Goal: Task Accomplishment & Management: Use online tool/utility

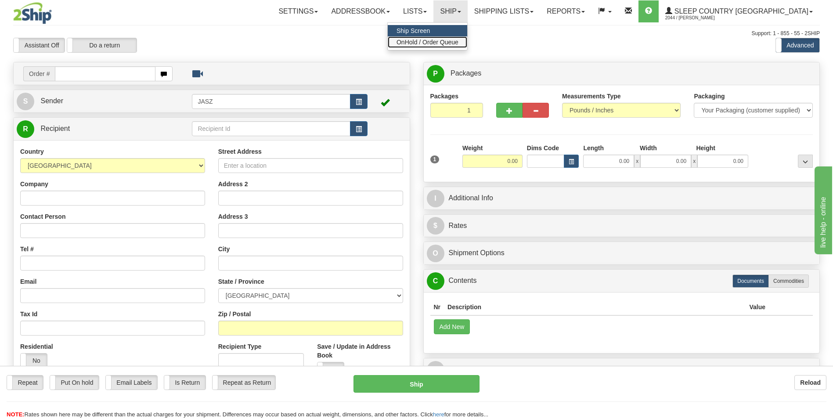
click at [467, 46] on link "OnHold / Order Queue" at bounding box center [427, 41] width 79 height 11
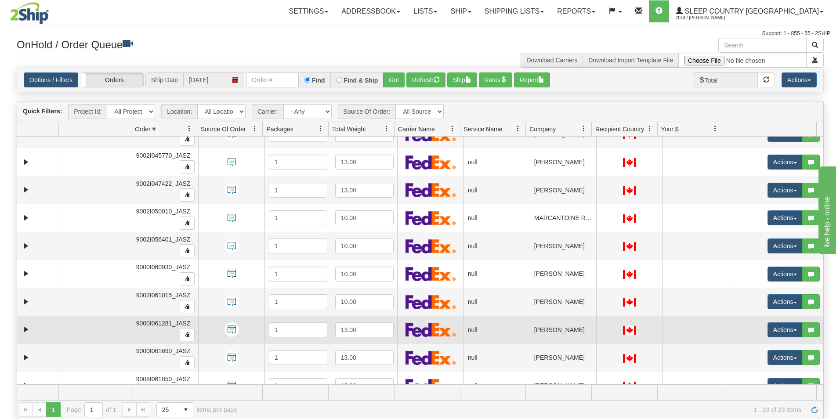
scroll to position [395, 0]
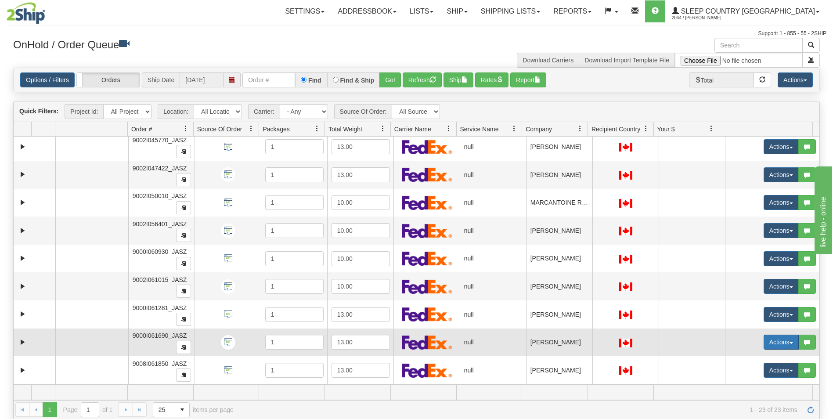
click at [769, 344] on button "Actions" at bounding box center [781, 342] width 35 height 15
click at [734, 356] on span "Open" at bounding box center [741, 358] width 21 height 7
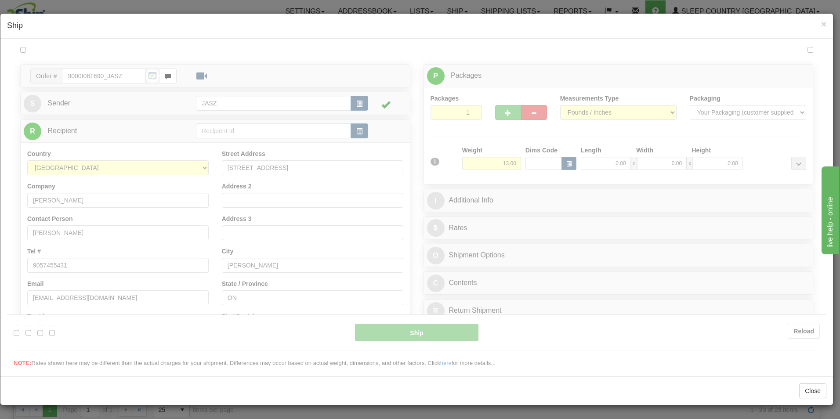
scroll to position [0, 0]
type input "11:46"
type input "16:00"
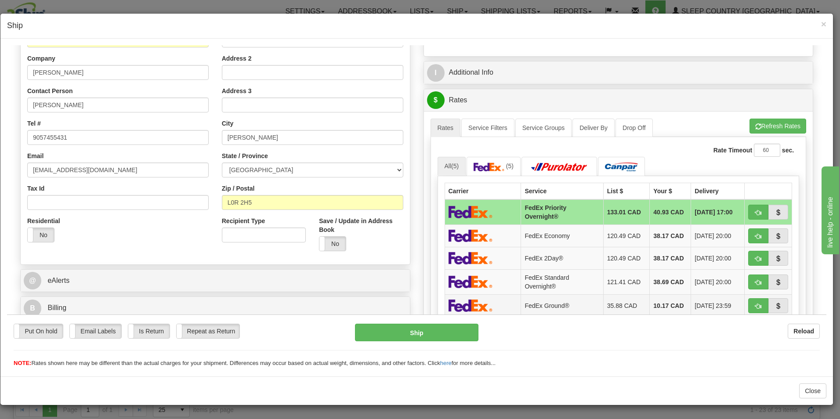
scroll to position [176, 0]
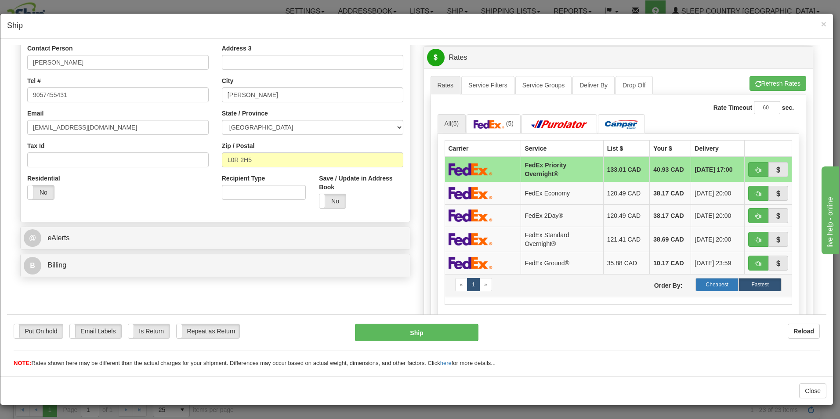
click at [710, 286] on label "Cheapest" at bounding box center [716, 284] width 43 height 13
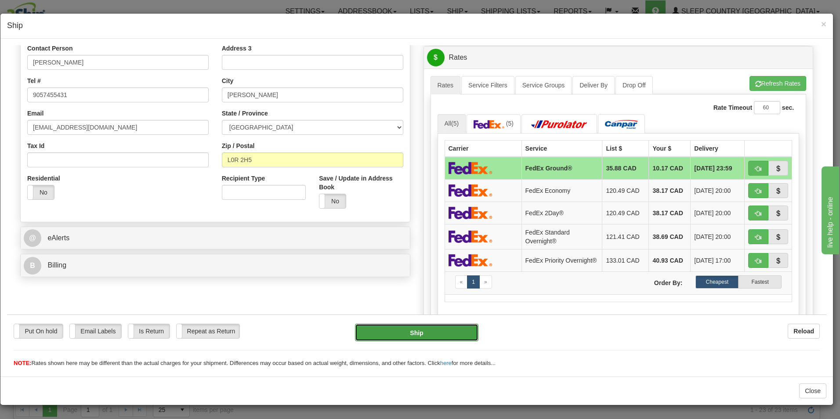
click at [450, 334] on button "Ship" at bounding box center [416, 332] width 123 height 18
type input "92"
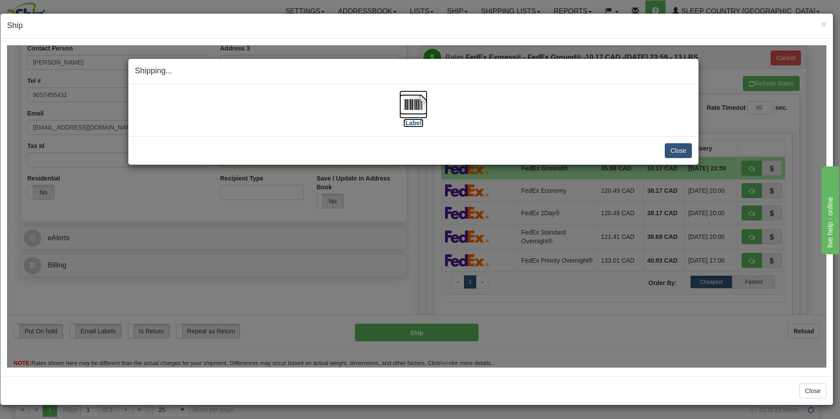
click at [419, 106] on img at bounding box center [413, 104] width 28 height 28
click at [680, 151] on button "Close" at bounding box center [677, 150] width 27 height 15
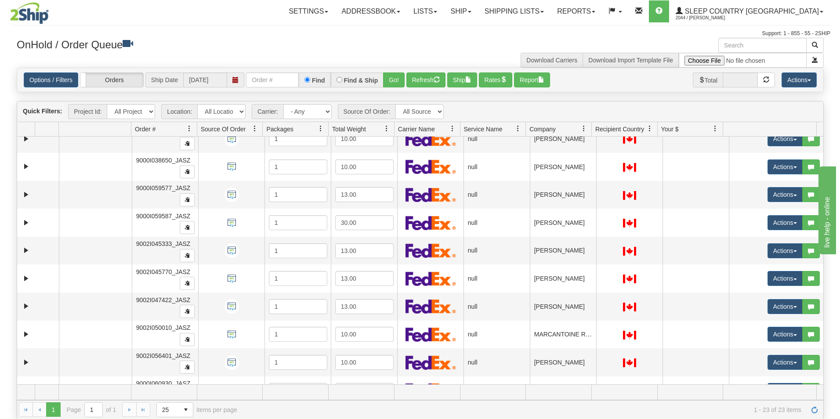
scroll to position [219, 0]
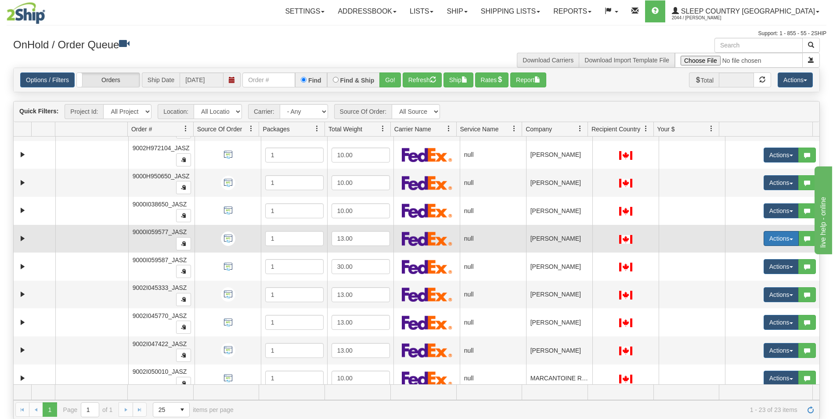
click at [773, 244] on button "Actions" at bounding box center [781, 238] width 35 height 15
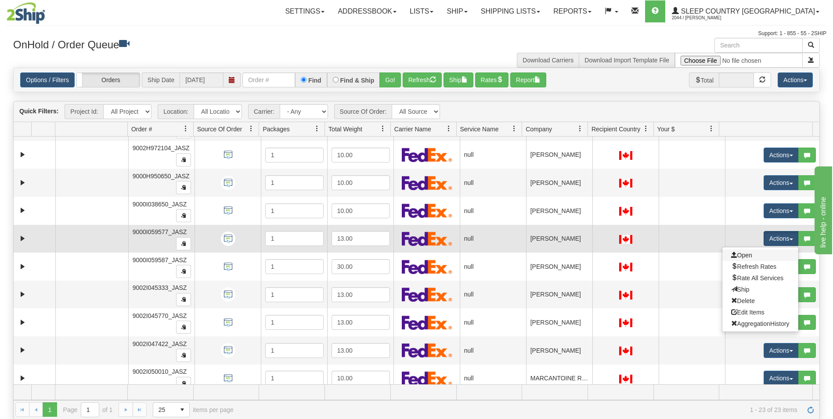
click at [749, 259] on link "Open" at bounding box center [760, 254] width 76 height 11
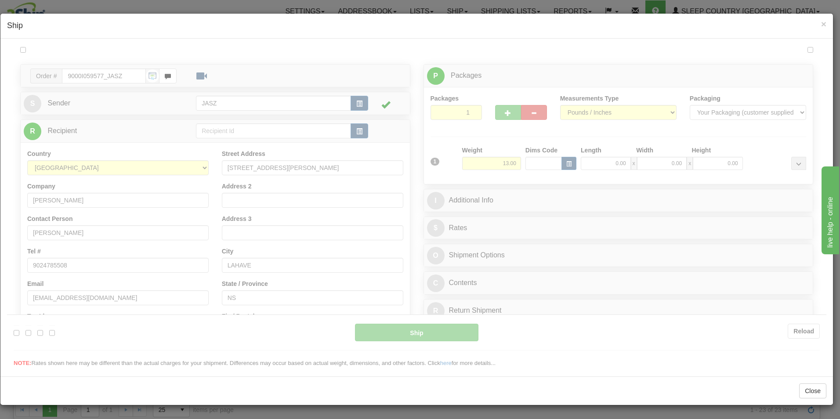
scroll to position [0, 0]
type input "11:47"
type input "16:00"
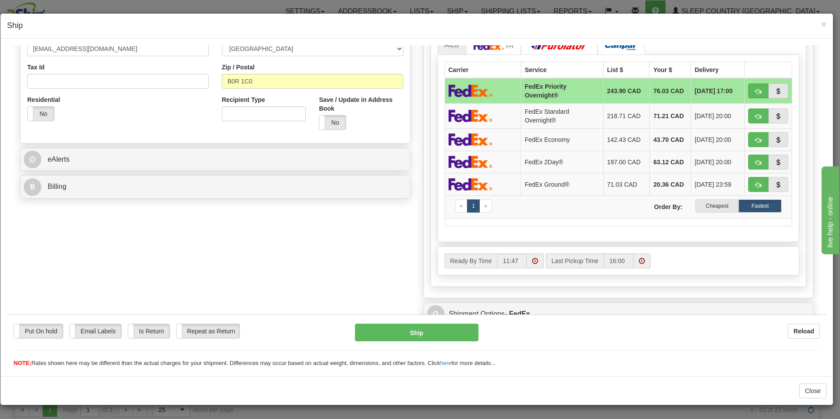
scroll to position [263, 0]
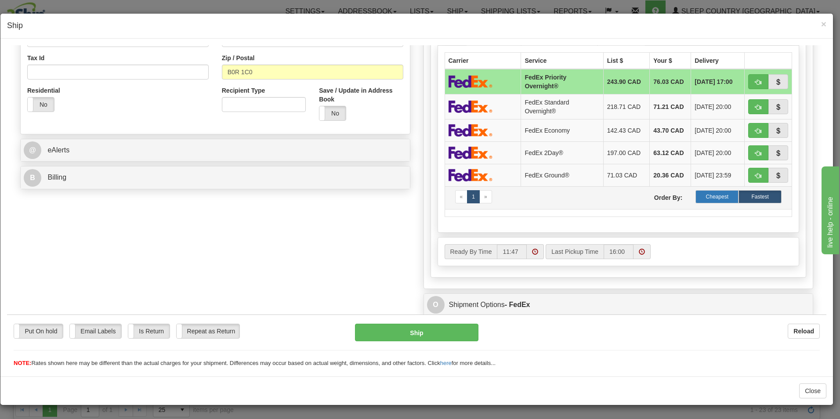
click at [707, 198] on label "Cheapest" at bounding box center [716, 196] width 43 height 13
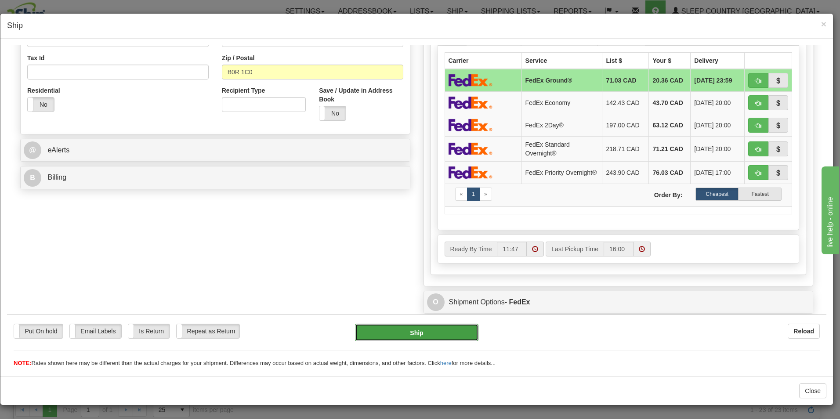
click at [439, 331] on button "Ship" at bounding box center [416, 332] width 123 height 18
type input "92"
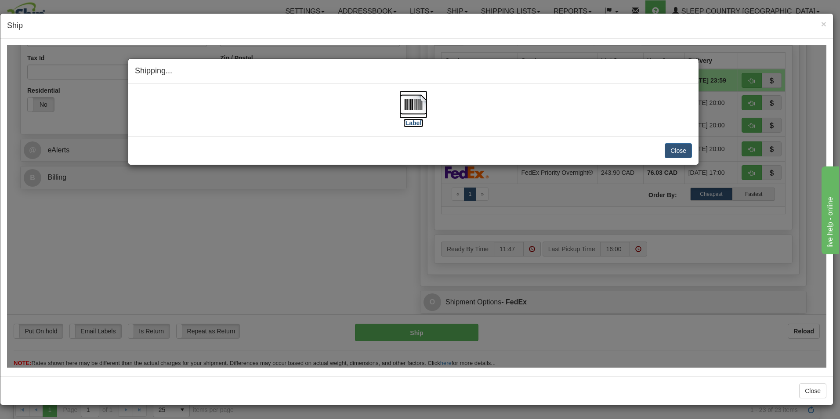
click at [414, 110] on img at bounding box center [413, 104] width 28 height 28
click at [682, 147] on button "Close" at bounding box center [677, 150] width 27 height 15
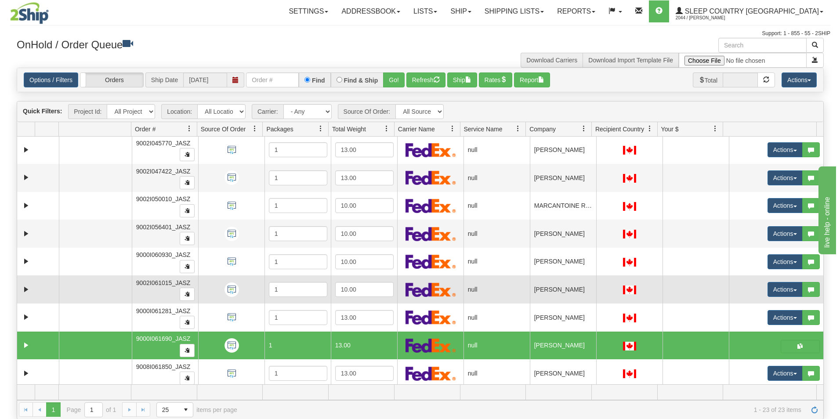
scroll to position [395, 0]
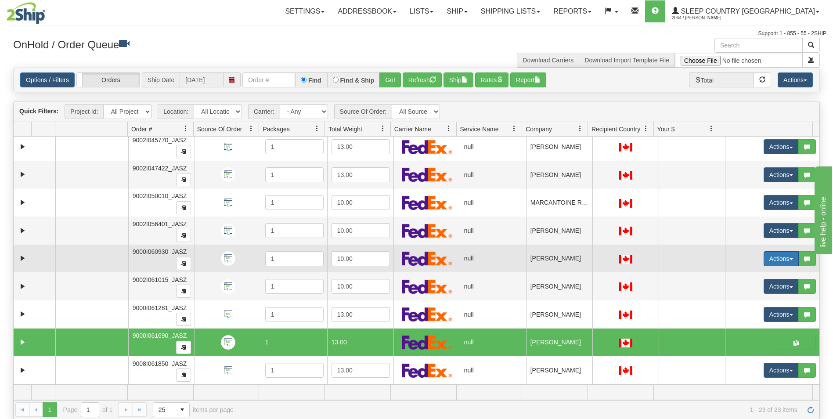
click at [764, 260] on button "Actions" at bounding box center [781, 258] width 35 height 15
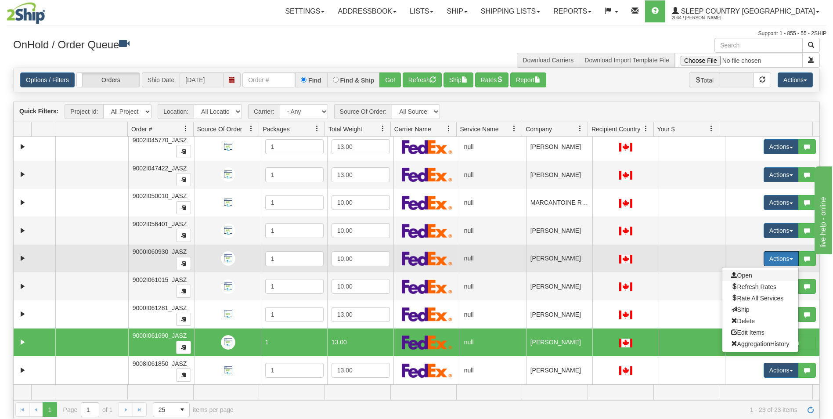
click at [732, 272] on span "Open" at bounding box center [741, 275] width 21 height 7
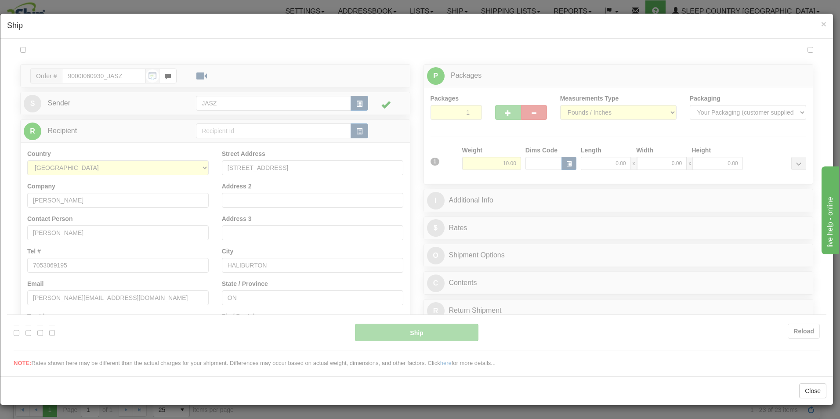
scroll to position [0, 0]
type input "11:47"
type input "16:00"
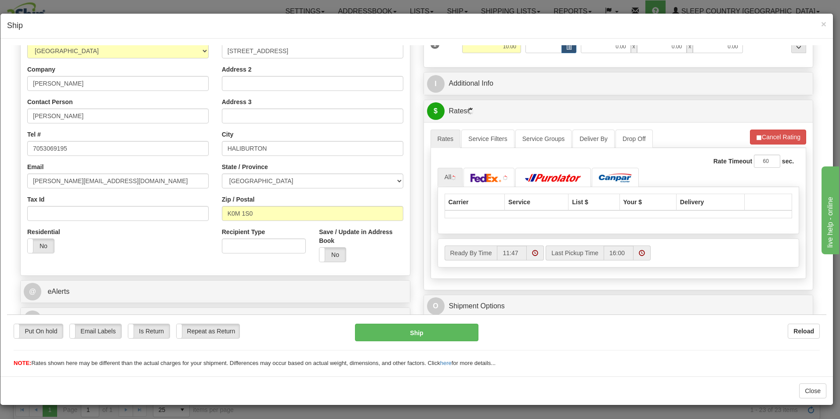
scroll to position [220, 0]
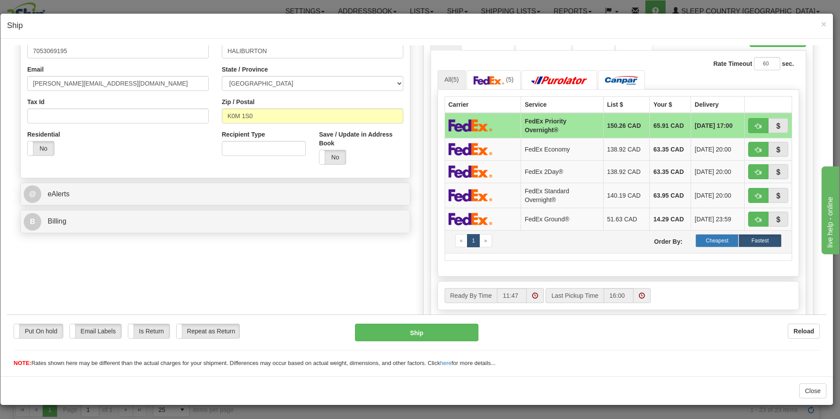
click at [713, 240] on label "Cheapest" at bounding box center [716, 240] width 43 height 13
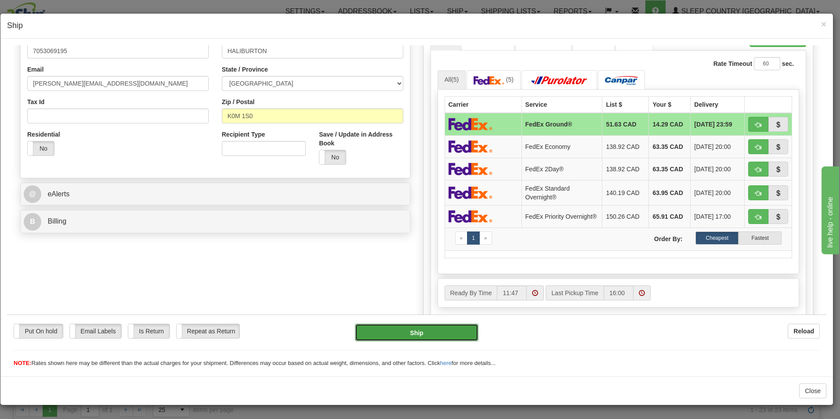
click at [451, 331] on button "Ship" at bounding box center [416, 332] width 123 height 18
type input "92"
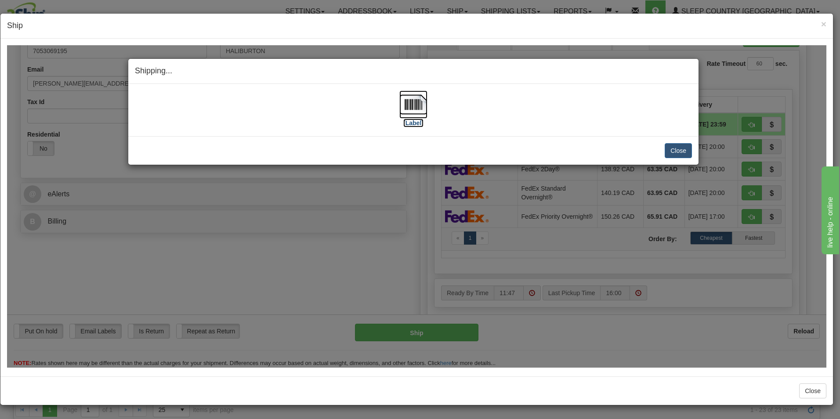
click at [420, 118] on label "[Label]" at bounding box center [413, 122] width 20 height 9
click at [678, 154] on button "Close" at bounding box center [677, 150] width 27 height 15
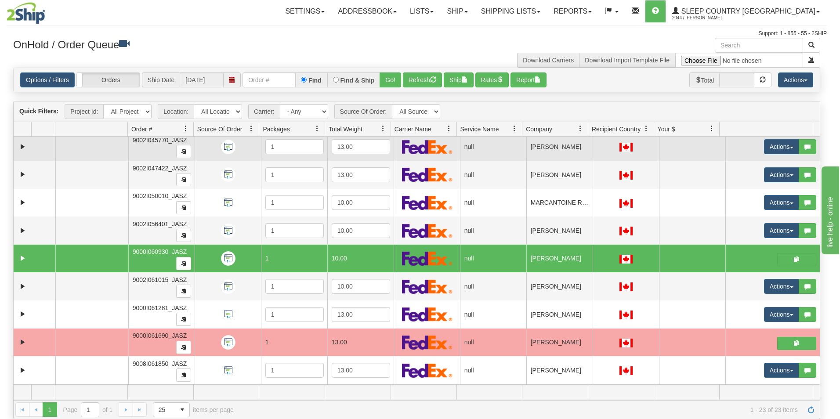
scroll to position [0, 0]
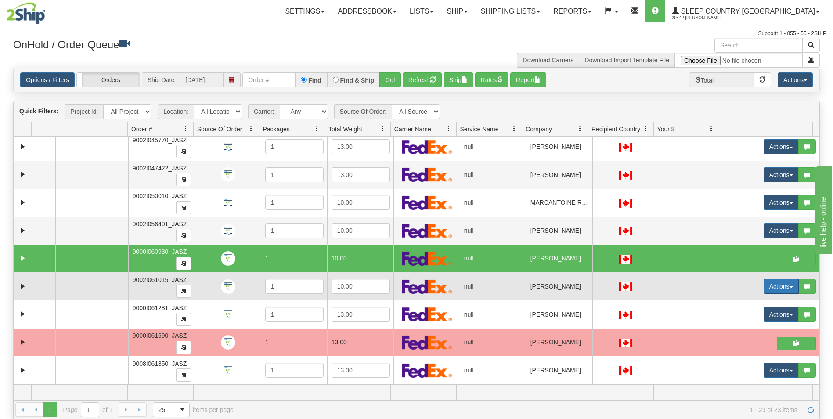
click at [780, 287] on button "Actions" at bounding box center [781, 286] width 35 height 15
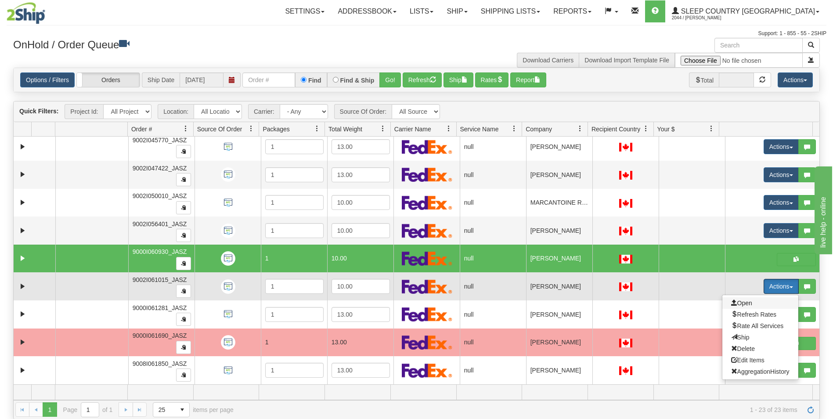
click at [736, 303] on span "Open" at bounding box center [741, 302] width 21 height 7
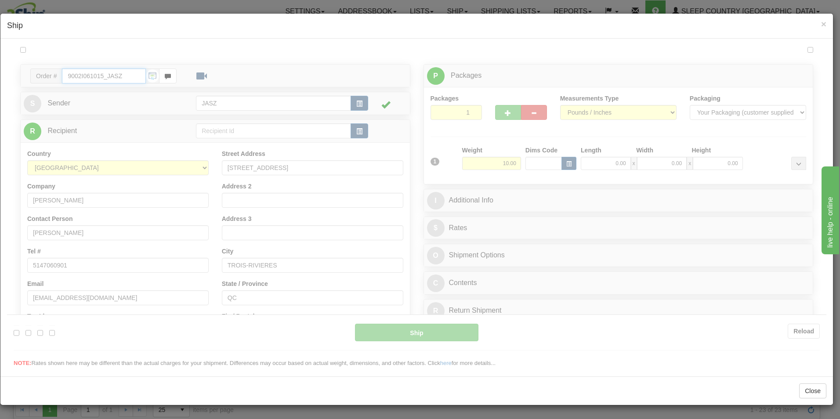
type input "11:48"
type input "16:00"
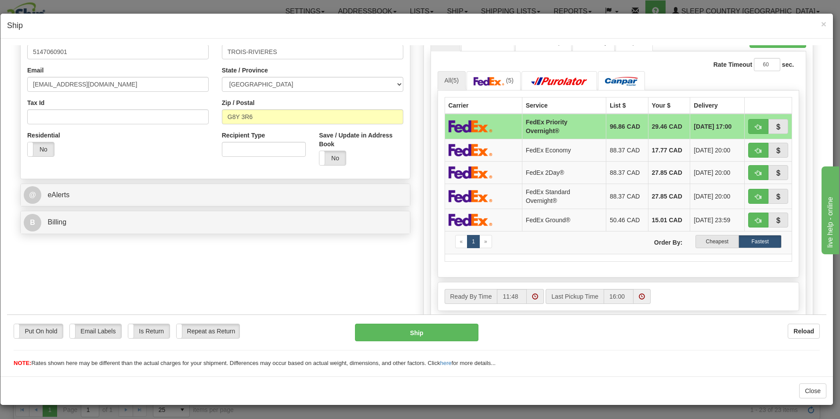
scroll to position [220, 0]
click at [709, 246] on label "Cheapest" at bounding box center [716, 240] width 43 height 13
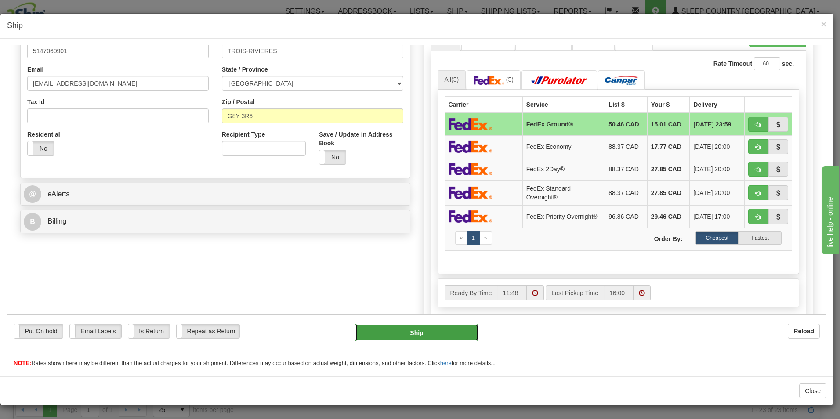
click at [426, 332] on button "Ship" at bounding box center [416, 332] width 123 height 18
type input "92"
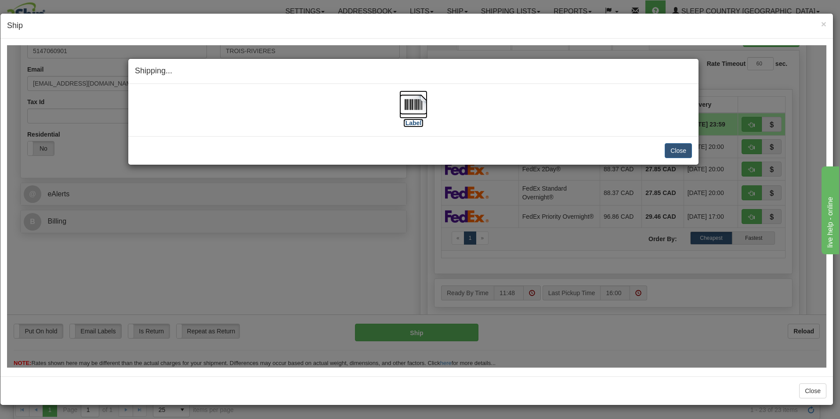
click at [417, 113] on img at bounding box center [413, 104] width 28 height 28
click at [688, 155] on button "Close" at bounding box center [677, 150] width 27 height 15
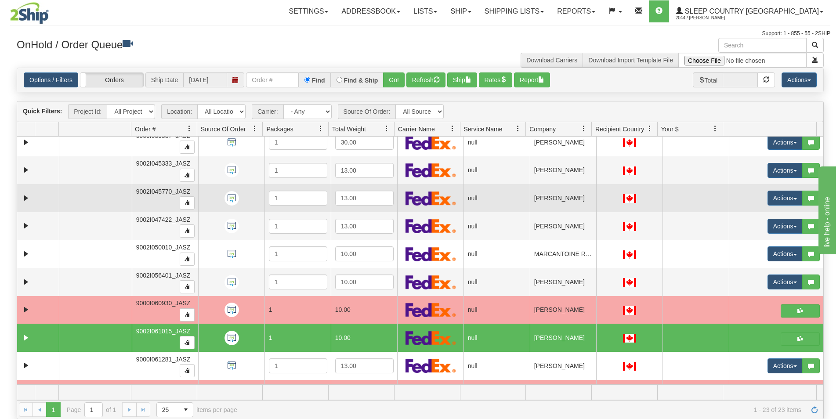
scroll to position [263, 0]
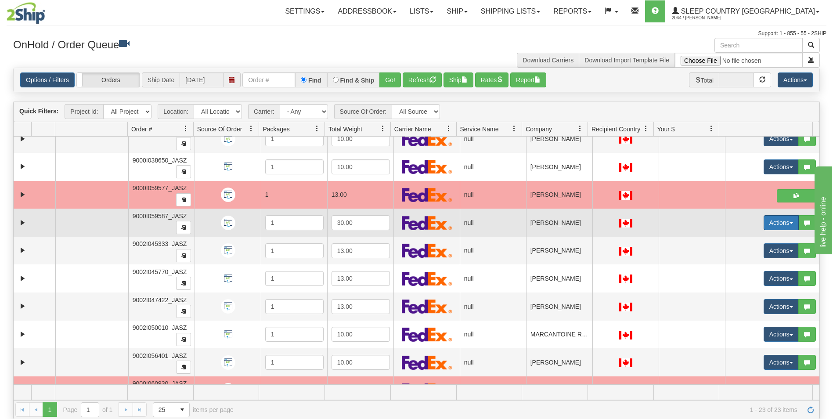
click at [764, 218] on button "Actions" at bounding box center [781, 222] width 35 height 15
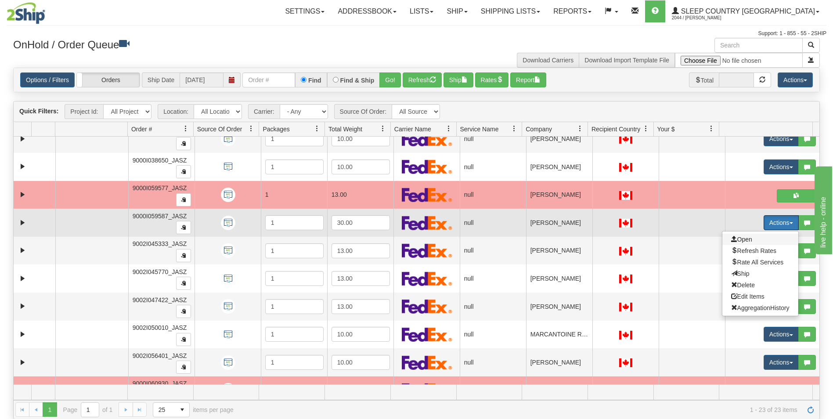
click at [745, 237] on span "Open" at bounding box center [741, 239] width 21 height 7
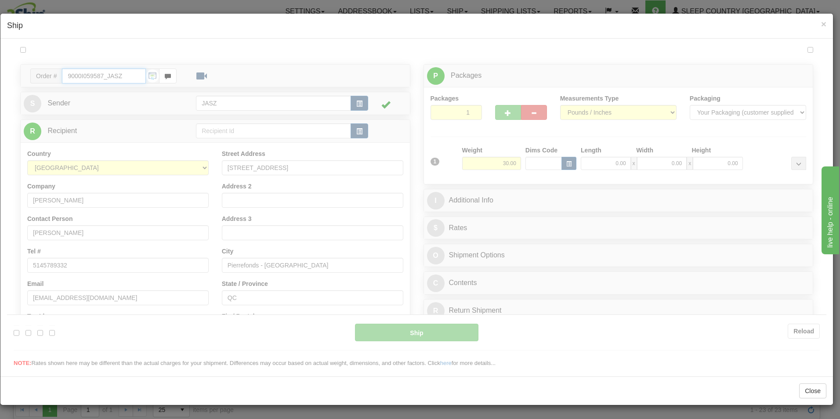
scroll to position [0, 0]
type input "11:48"
type input "16:00"
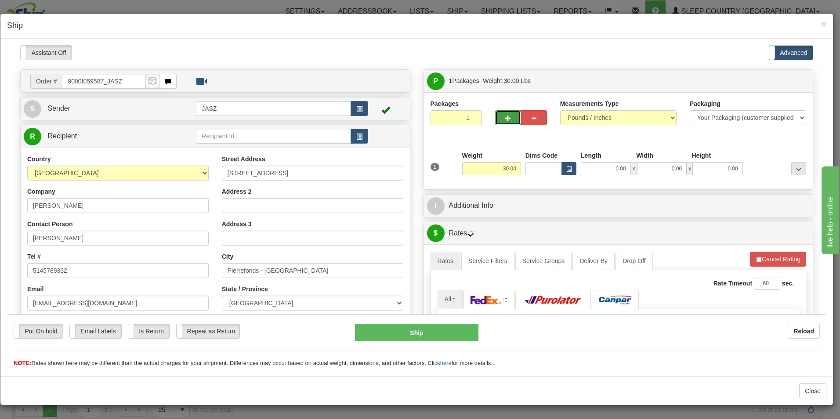
click at [502, 121] on button "button" at bounding box center [508, 117] width 26 height 15
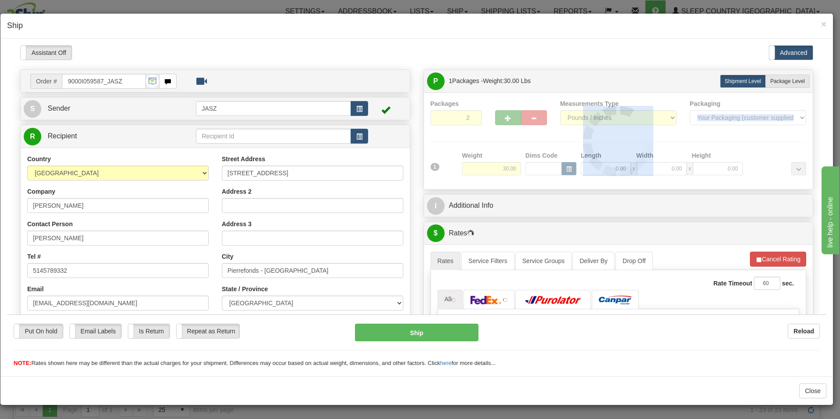
click at [502, 121] on div at bounding box center [618, 140] width 376 height 83
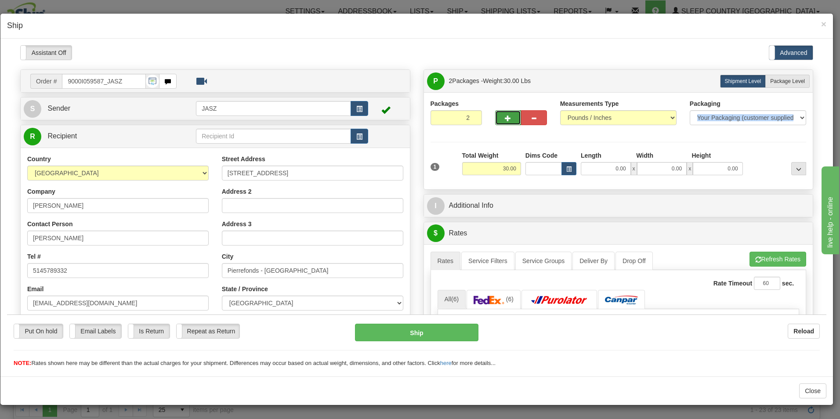
click at [502, 121] on button "button" at bounding box center [508, 117] width 26 height 15
type input "3"
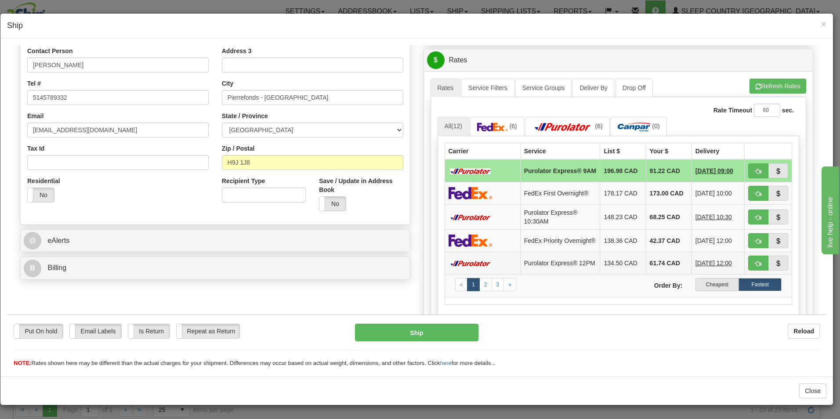
scroll to position [176, 0]
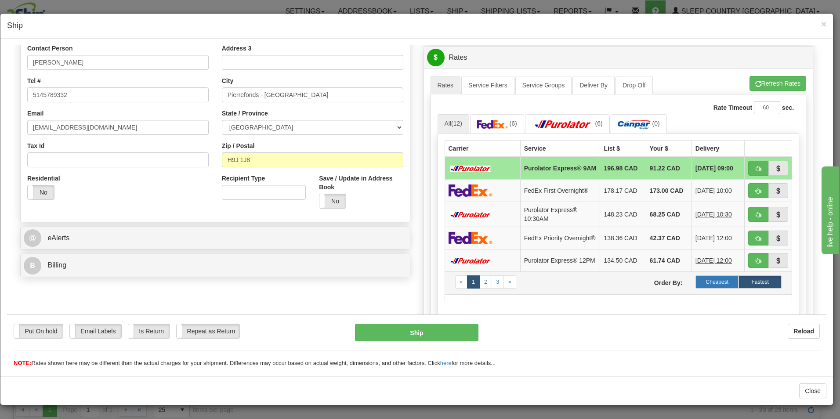
click at [703, 288] on label "Cheapest" at bounding box center [716, 281] width 43 height 13
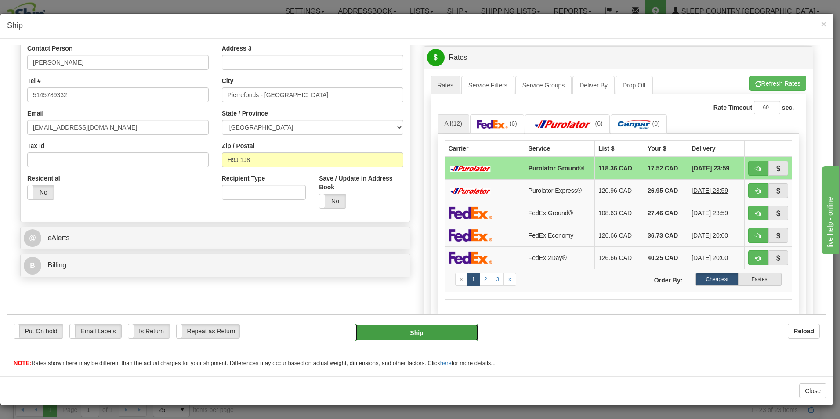
click at [427, 334] on button "Ship" at bounding box center [416, 332] width 123 height 18
type input "260"
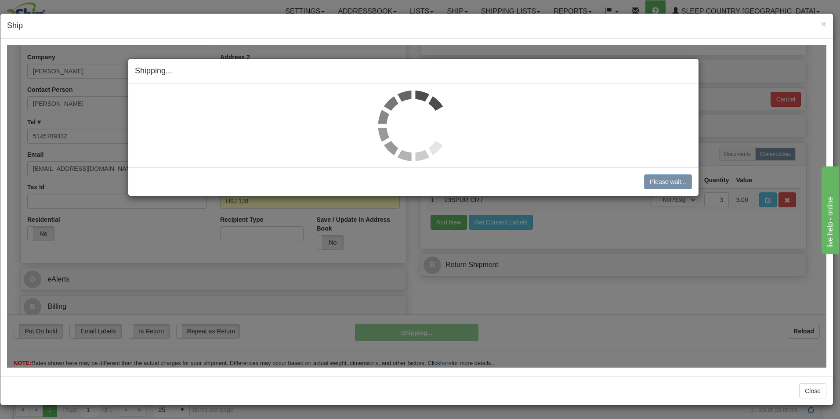
scroll to position [134, 0]
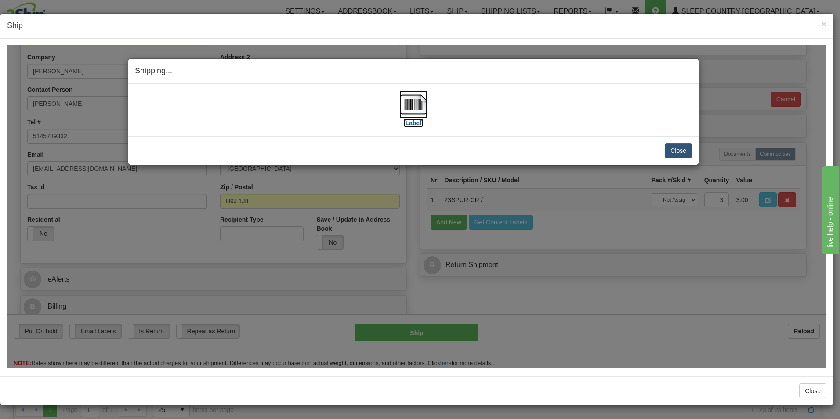
click at [414, 107] on img at bounding box center [413, 104] width 28 height 28
click at [674, 152] on button "Close" at bounding box center [677, 150] width 27 height 15
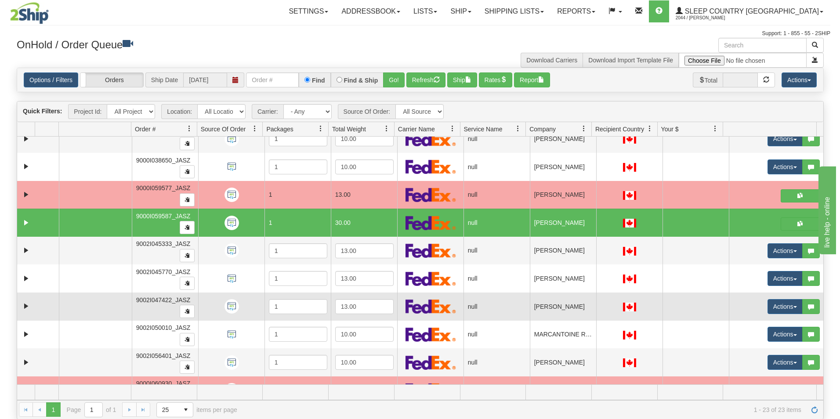
scroll to position [307, 0]
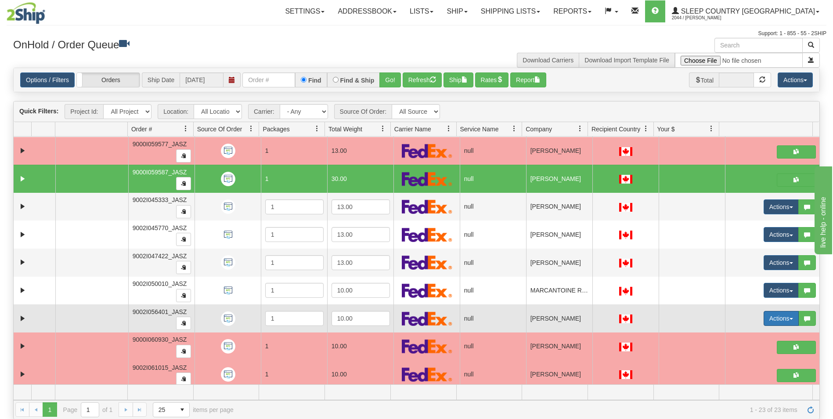
click at [769, 316] on button "Actions" at bounding box center [781, 318] width 35 height 15
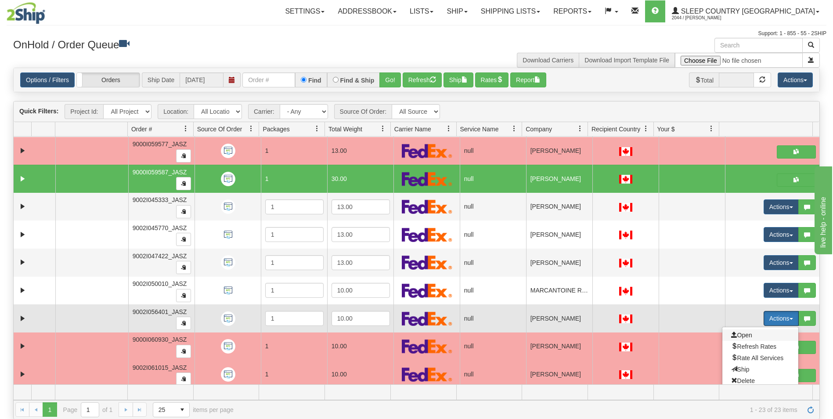
click at [743, 332] on span "Open" at bounding box center [741, 335] width 21 height 7
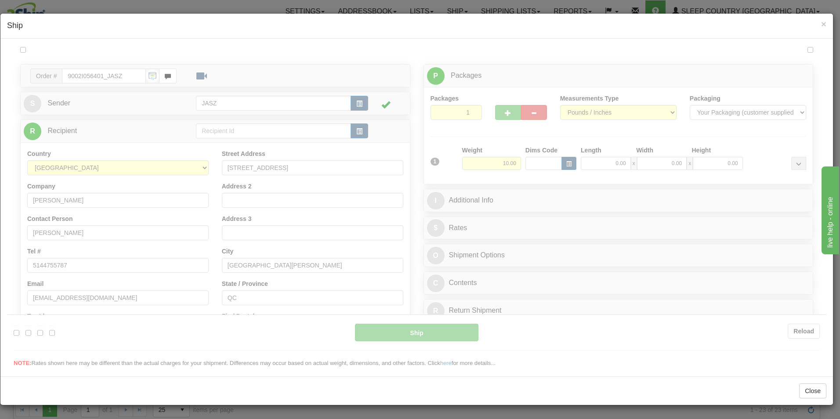
scroll to position [0, 0]
type input "11:49"
type input "16:00"
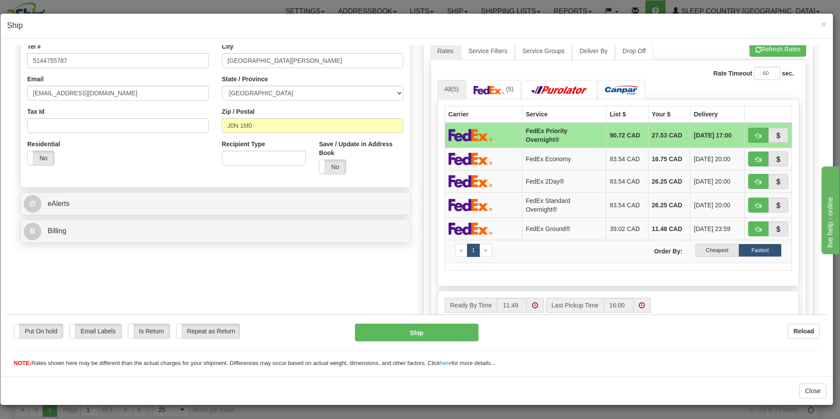
scroll to position [220, 0]
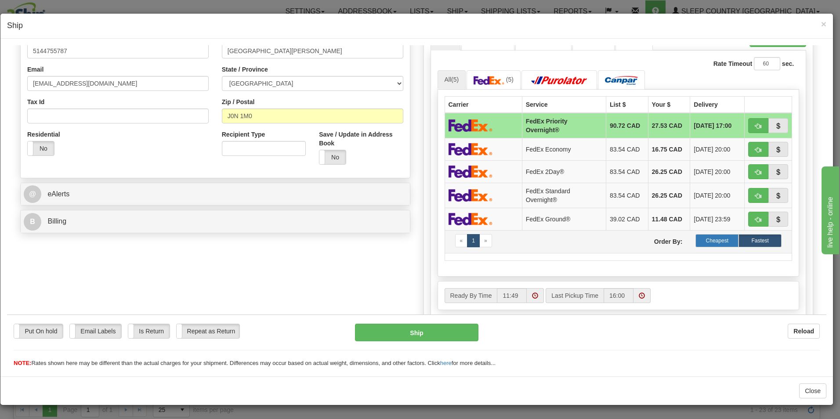
click at [713, 239] on label "Cheapest" at bounding box center [716, 240] width 43 height 13
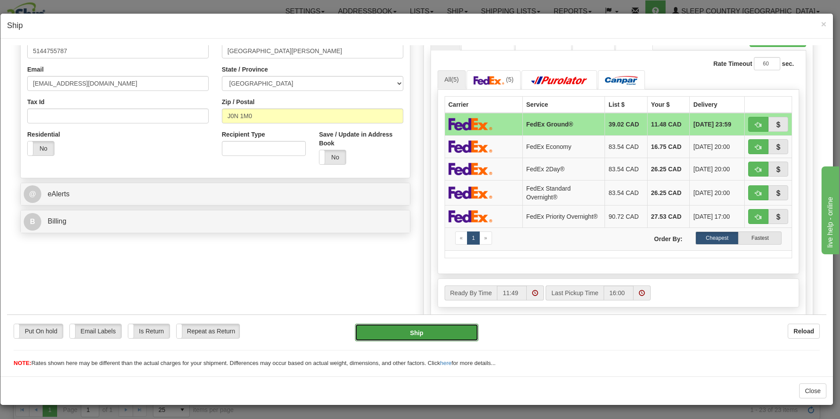
click at [443, 331] on button "Ship" at bounding box center [416, 332] width 123 height 18
type input "92"
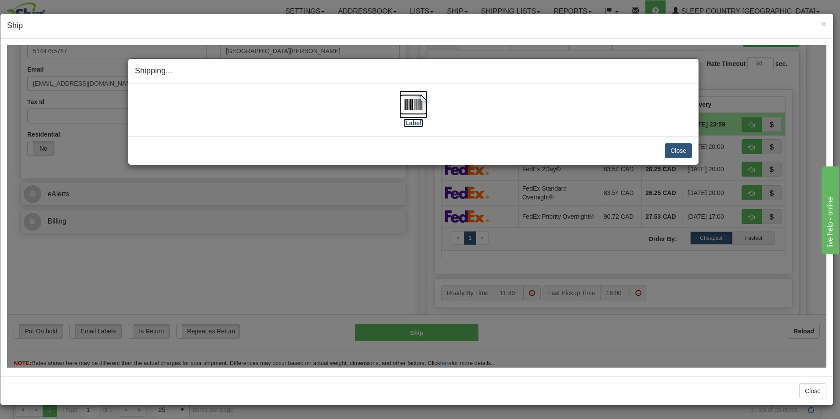
click at [401, 110] on img at bounding box center [413, 104] width 28 height 28
click at [688, 151] on button "Close" at bounding box center [677, 150] width 27 height 15
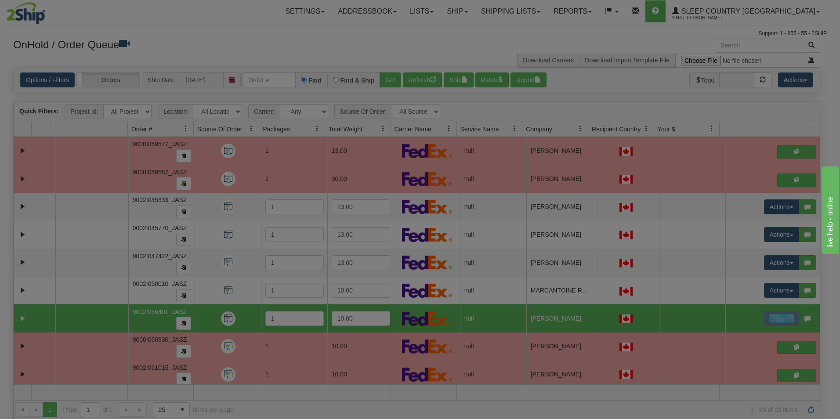
scroll to position [0, 0]
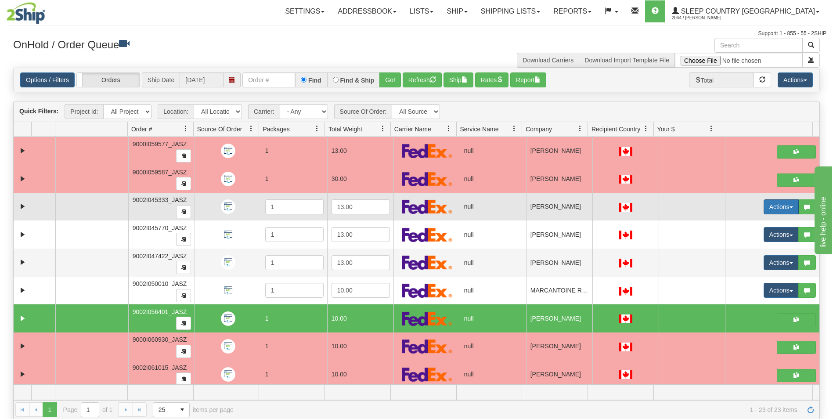
click at [764, 206] on button "Actions" at bounding box center [781, 206] width 35 height 15
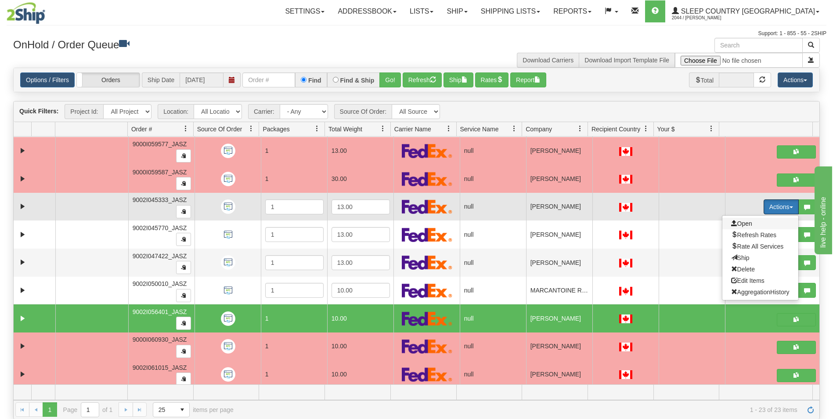
click at [736, 220] on span "Open" at bounding box center [741, 223] width 21 height 7
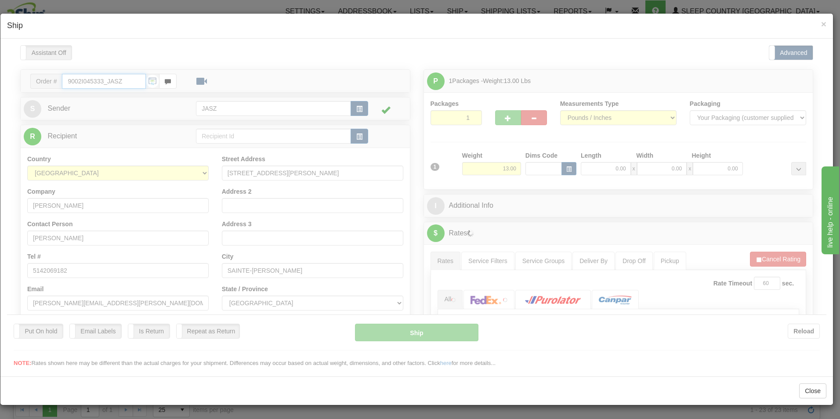
type input "11:51"
type input "16:00"
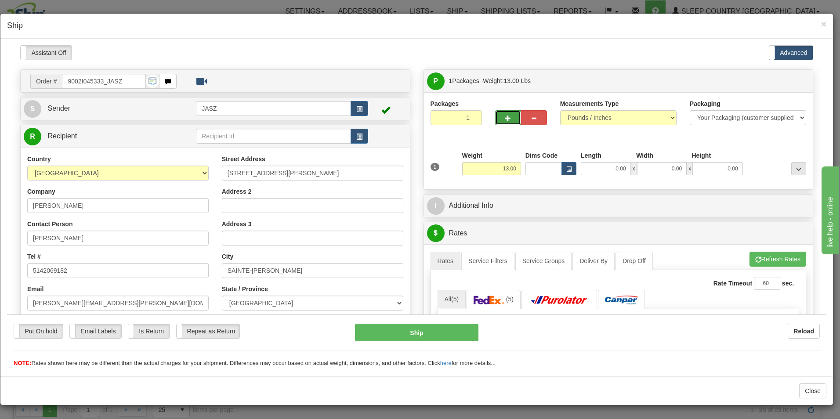
click at [505, 116] on span "button" at bounding box center [508, 118] width 6 height 6
type input "2"
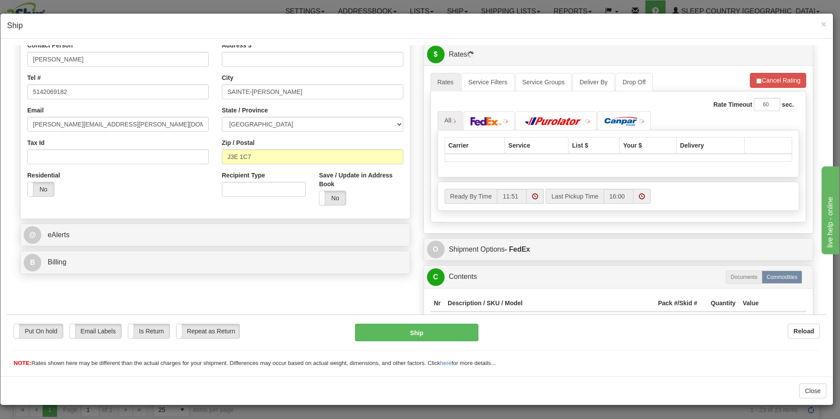
scroll to position [263, 0]
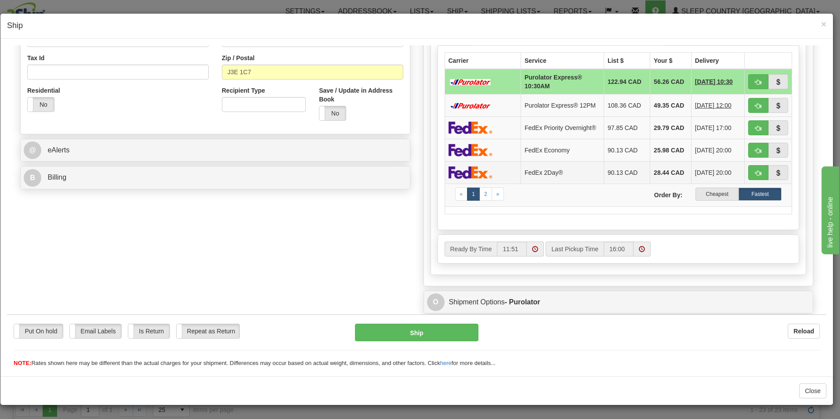
click at [702, 172] on td "[DATE] 20:00" at bounding box center [717, 172] width 53 height 22
drag, startPoint x: 698, startPoint y: 188, endPoint x: 698, endPoint y: 194, distance: 6.1
click at [698, 194] on label "Cheapest" at bounding box center [716, 193] width 43 height 13
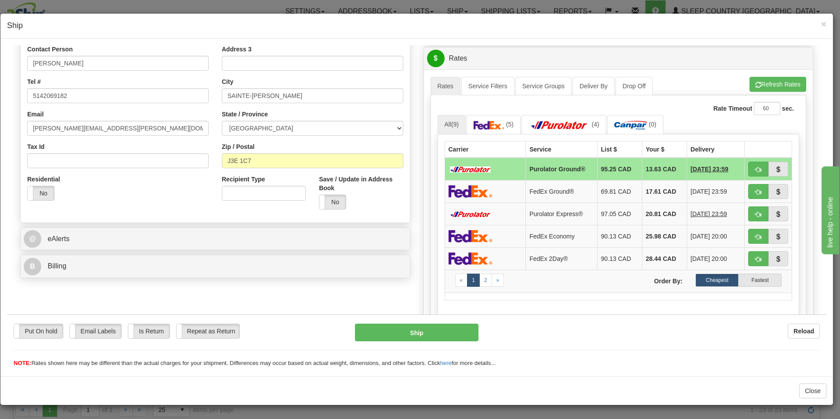
scroll to position [176, 0]
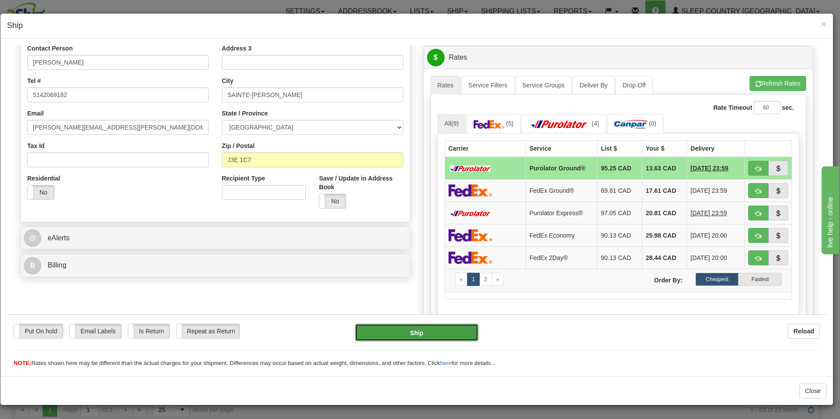
click at [417, 333] on button "Ship" at bounding box center [416, 332] width 123 height 18
type input "260"
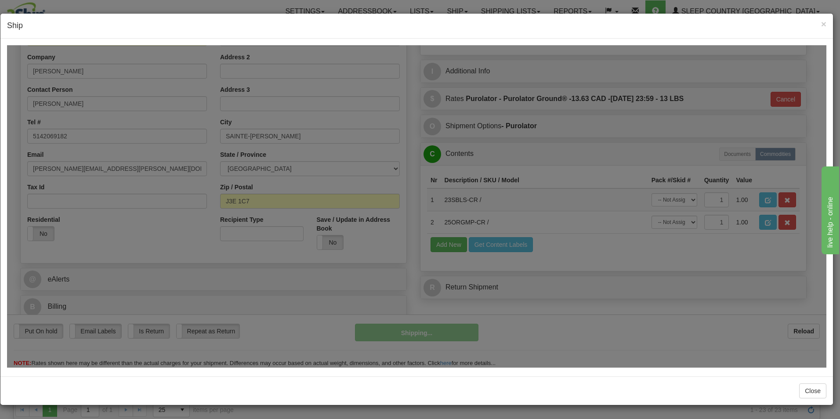
scroll to position [134, 0]
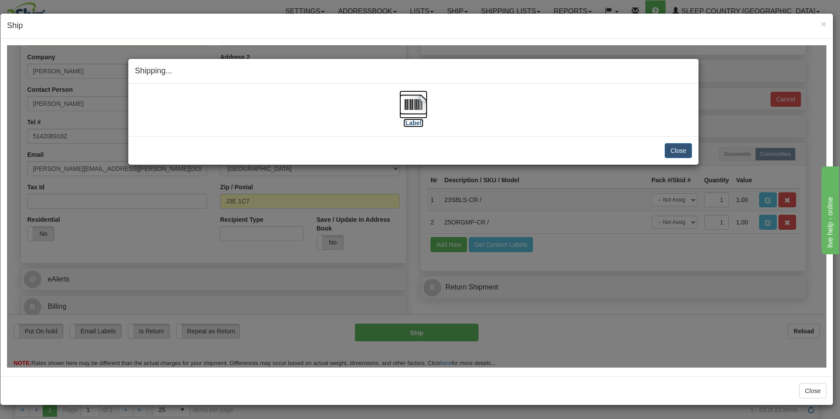
click at [416, 110] on img at bounding box center [413, 104] width 28 height 28
click at [676, 144] on button "Close" at bounding box center [677, 150] width 27 height 15
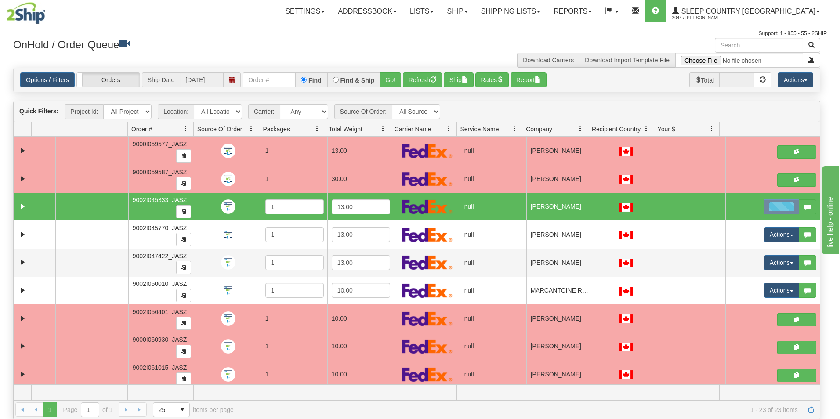
scroll to position [0, 0]
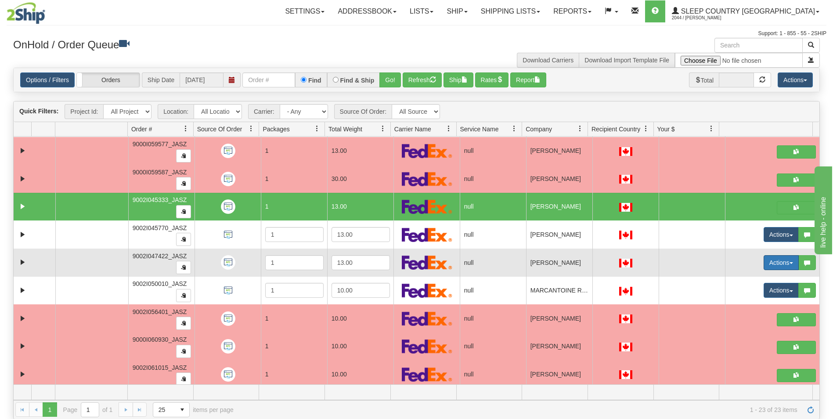
click at [764, 266] on button "Actions" at bounding box center [781, 262] width 35 height 15
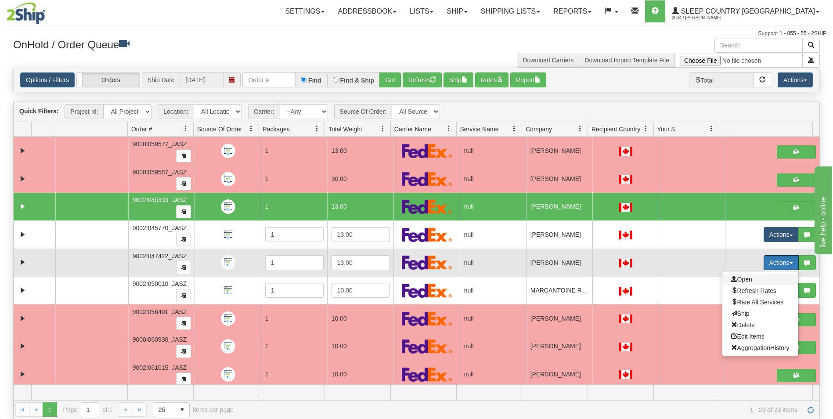
click at [743, 282] on span "Open" at bounding box center [741, 279] width 21 height 7
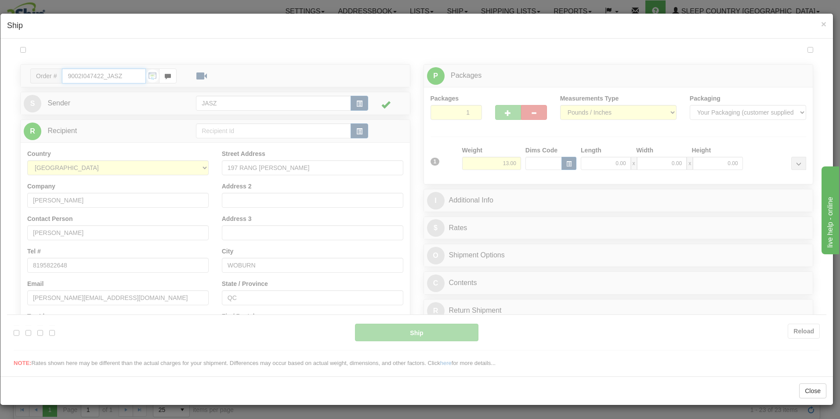
type input "11:53"
type input "16:00"
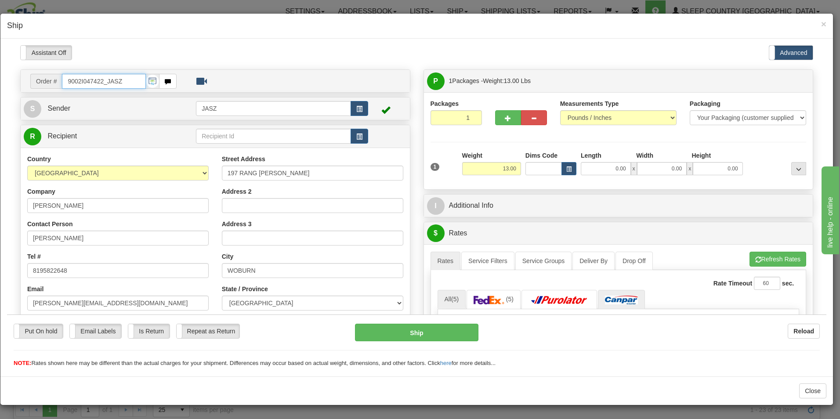
scroll to position [44, 0]
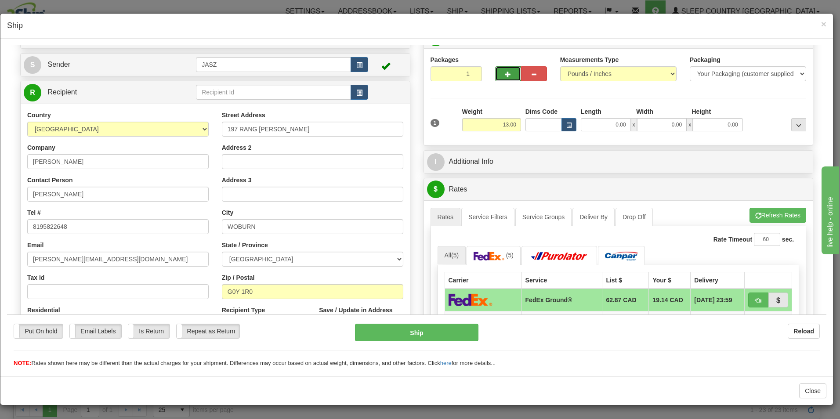
click at [505, 76] on span "button" at bounding box center [508, 74] width 6 height 6
type input "2"
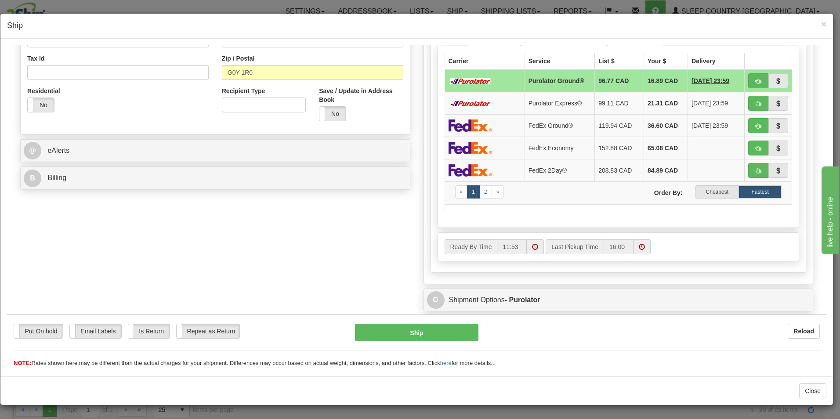
scroll to position [263, 0]
click at [704, 192] on label "Cheapest" at bounding box center [716, 190] width 43 height 13
click at [433, 337] on button "Ship" at bounding box center [416, 332] width 123 height 18
type input "260"
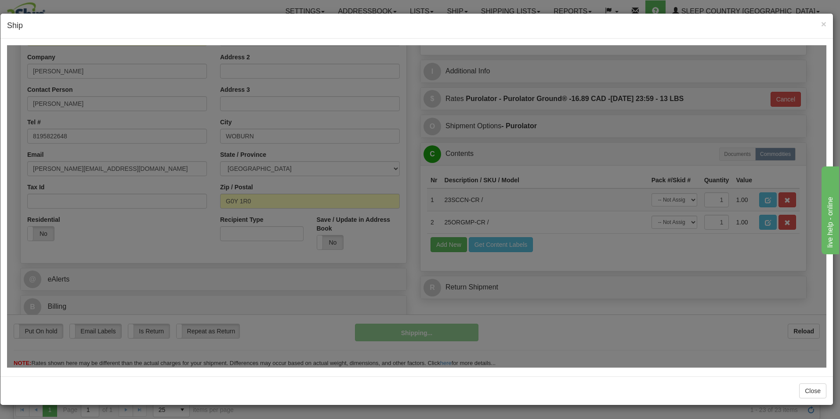
scroll to position [134, 0]
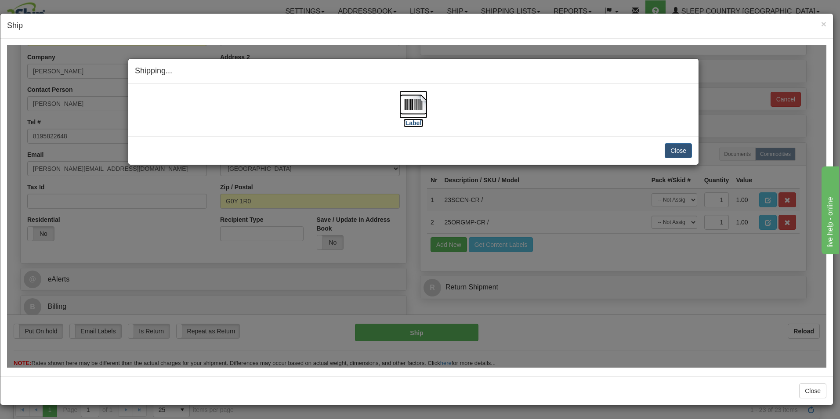
click at [418, 108] on img at bounding box center [413, 104] width 28 height 28
click at [670, 149] on button "Close" at bounding box center [677, 150] width 27 height 15
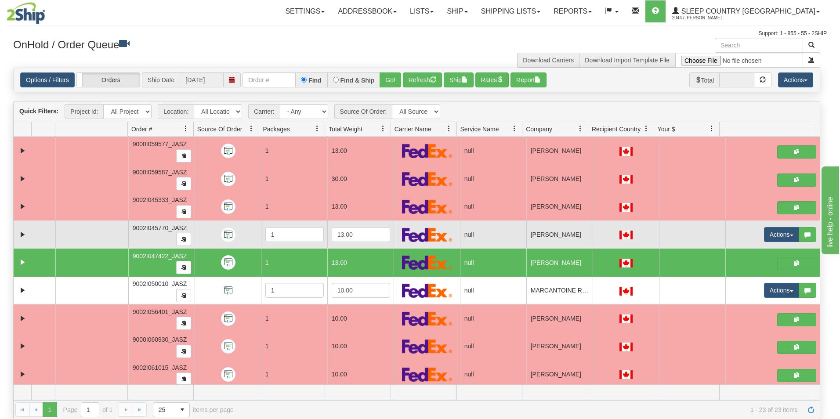
scroll to position [0, 0]
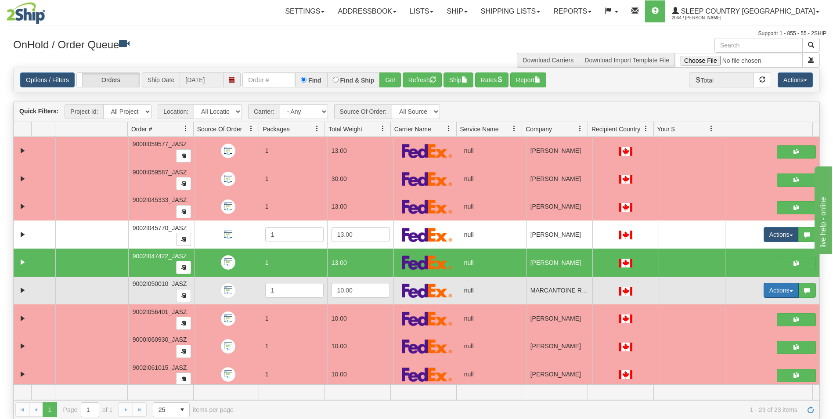
click at [768, 290] on button "Actions" at bounding box center [781, 290] width 35 height 15
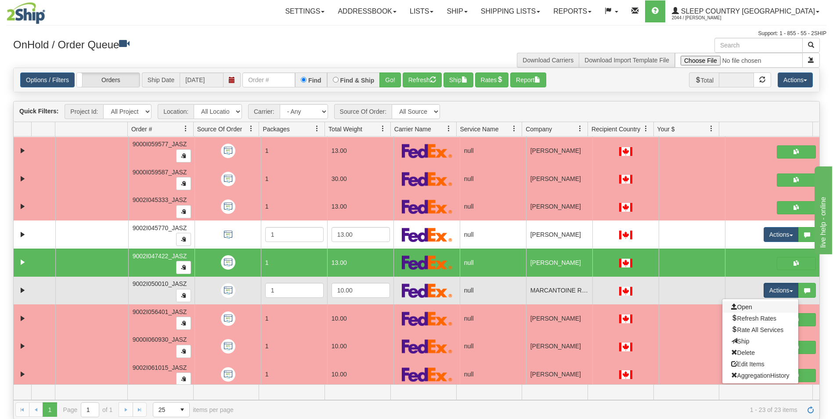
click at [750, 310] on link "Open" at bounding box center [760, 306] width 76 height 11
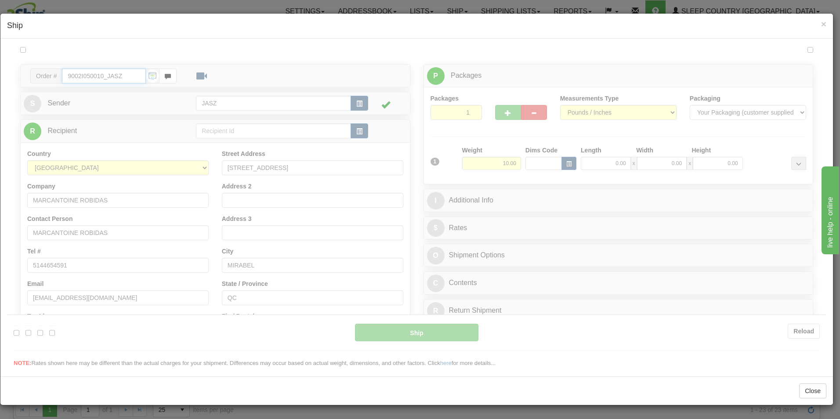
type input "11:54"
type input "16:00"
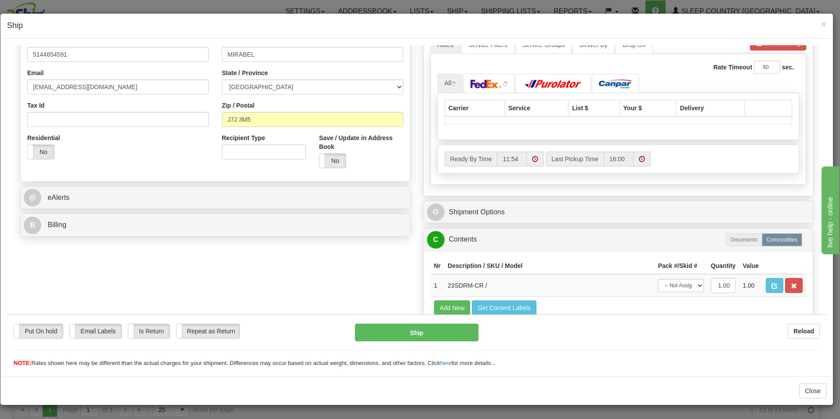
scroll to position [220, 0]
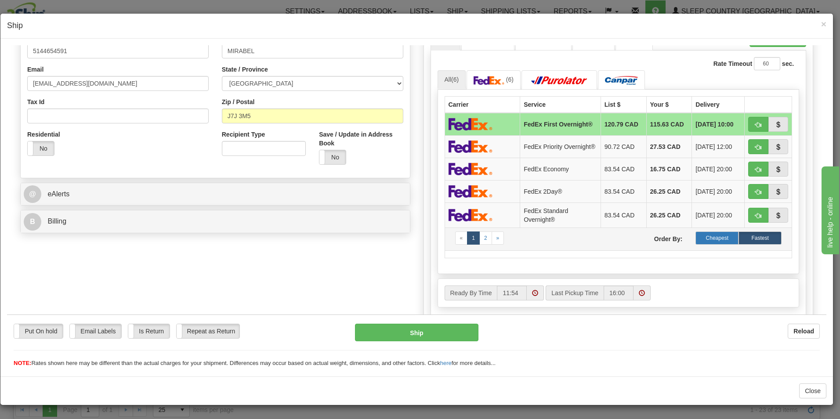
click at [711, 244] on label "Cheapest" at bounding box center [716, 237] width 43 height 13
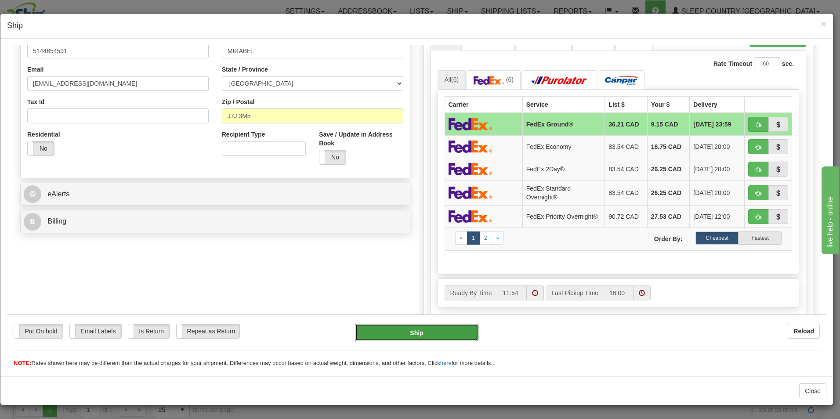
click at [440, 336] on button "Ship" at bounding box center [416, 332] width 123 height 18
type input "92"
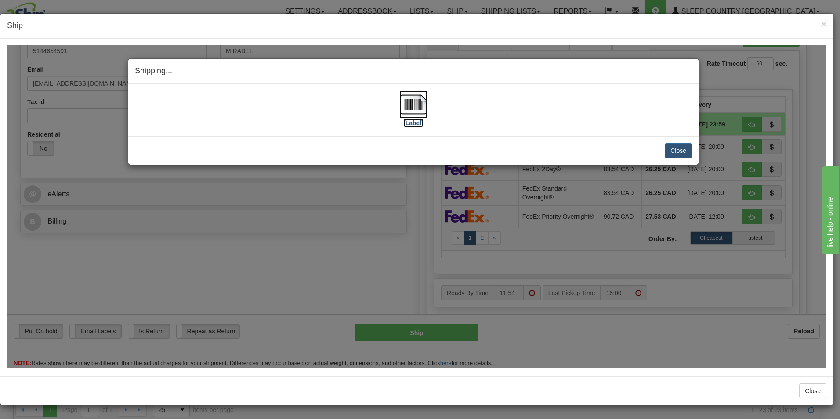
click at [423, 117] on img at bounding box center [413, 104] width 28 height 28
click at [666, 155] on button "Close" at bounding box center [677, 150] width 27 height 15
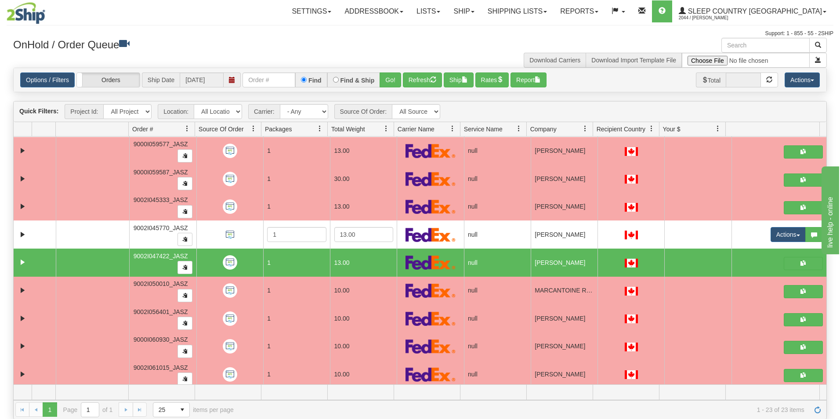
scroll to position [0, 0]
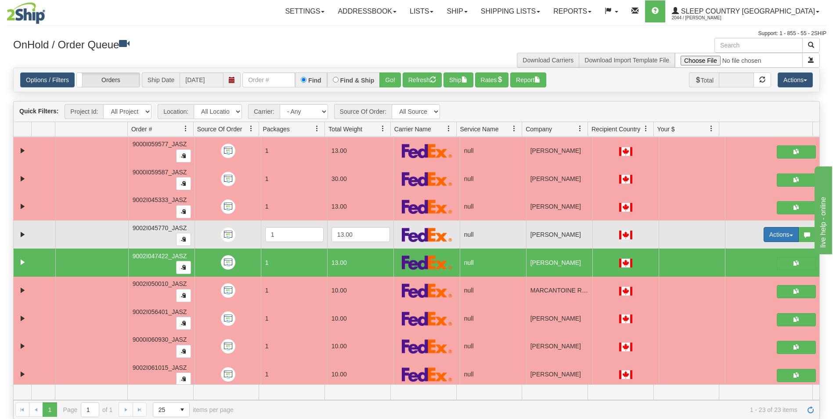
click at [770, 238] on button "Actions" at bounding box center [781, 234] width 35 height 15
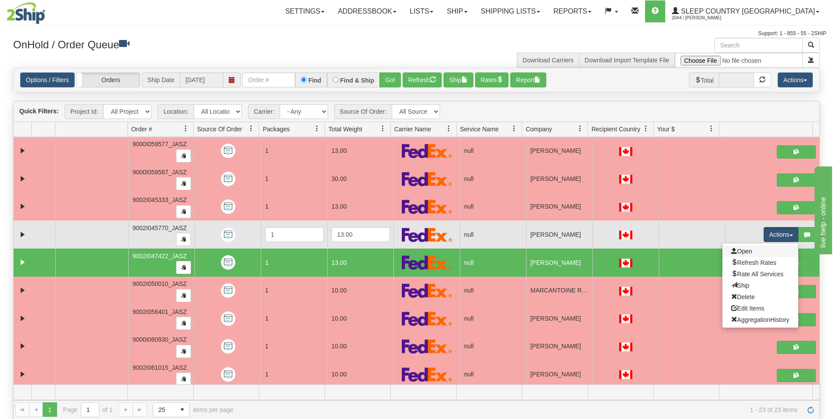
click at [754, 249] on link "Open" at bounding box center [760, 250] width 76 height 11
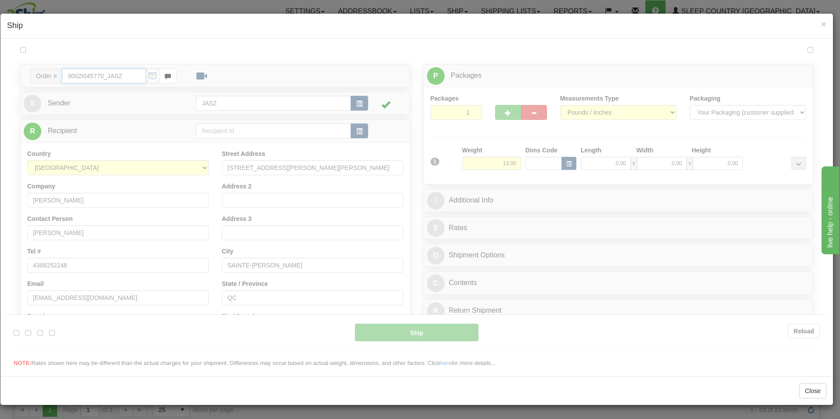
type input "11:54"
type input "16:00"
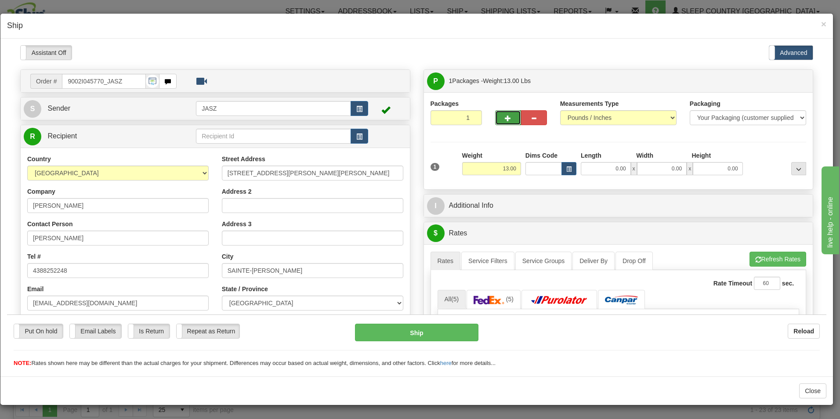
click at [498, 116] on button "button" at bounding box center [508, 117] width 26 height 15
type input "2"
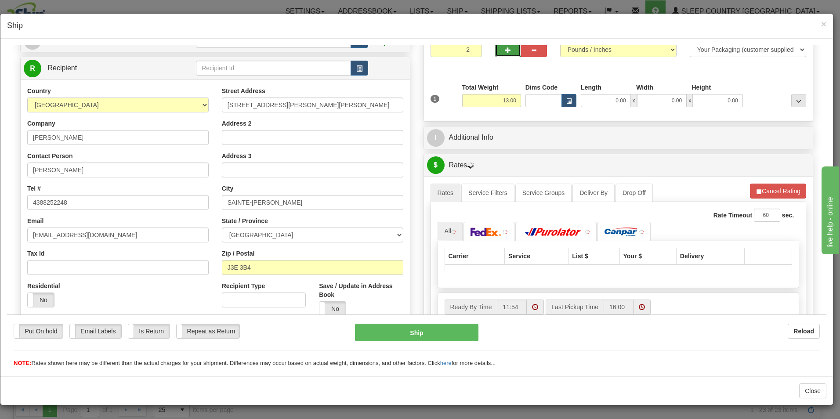
scroll to position [132, 0]
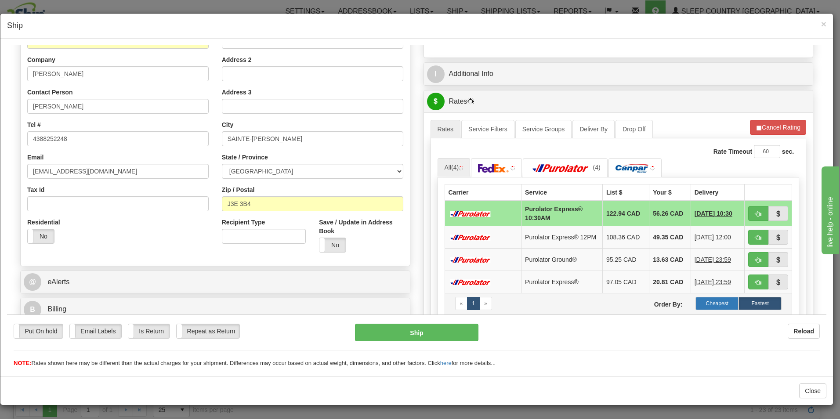
click at [704, 306] on label "Cheapest" at bounding box center [716, 302] width 43 height 13
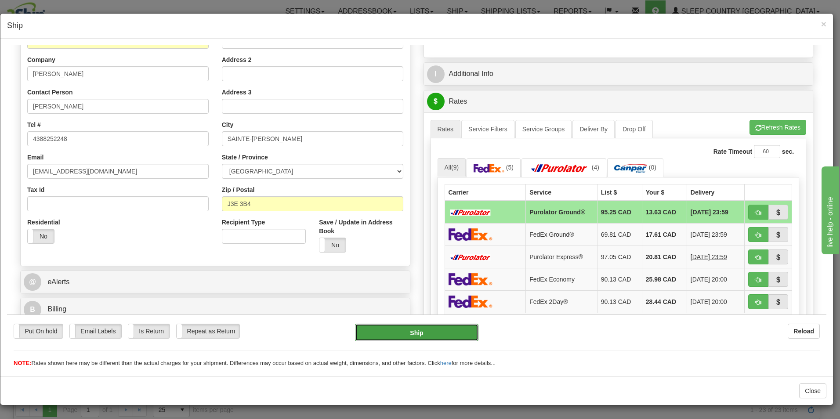
click at [437, 336] on button "Ship" at bounding box center [416, 332] width 123 height 18
type input "260"
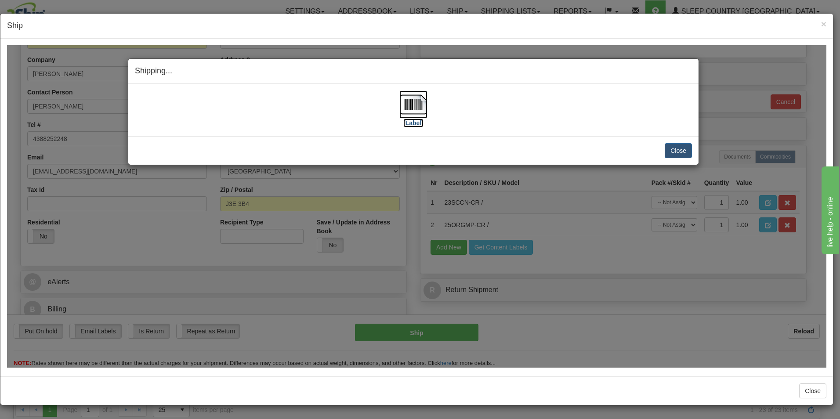
click at [427, 110] on img at bounding box center [413, 104] width 28 height 28
click at [674, 148] on button "Close" at bounding box center [677, 150] width 27 height 15
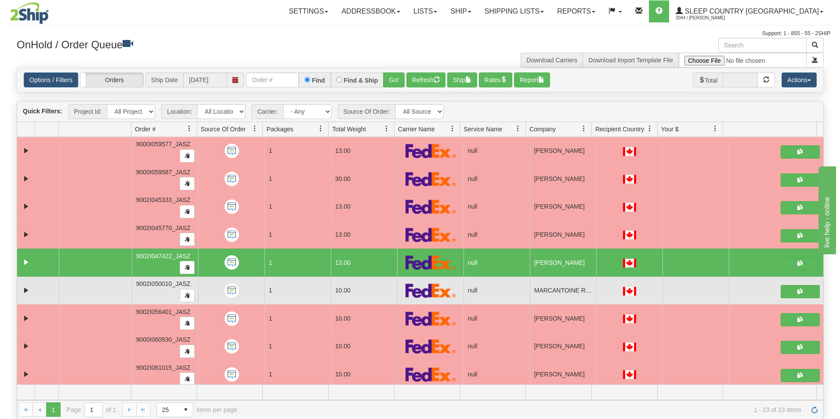
scroll to position [395, 0]
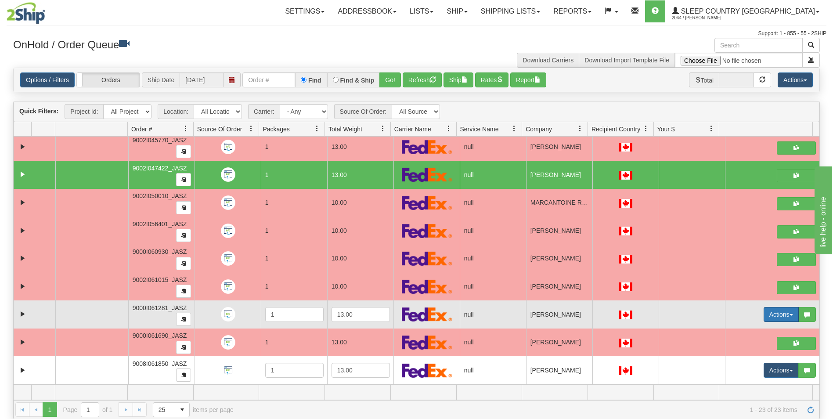
click at [775, 312] on button "Actions" at bounding box center [781, 314] width 35 height 15
click at [746, 330] on span "Open" at bounding box center [741, 331] width 21 height 7
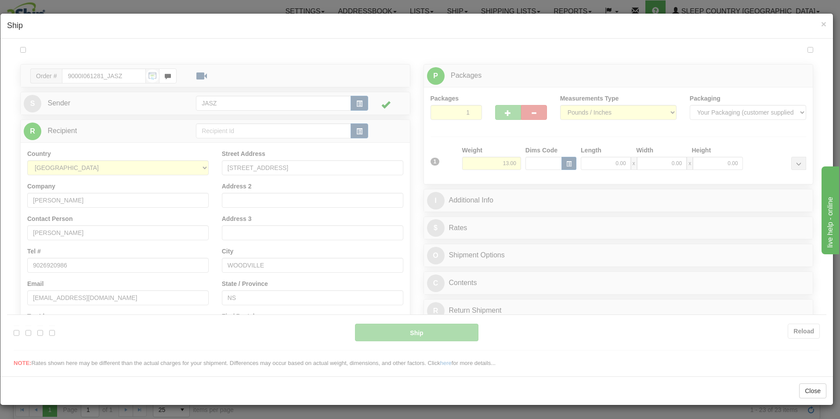
scroll to position [0, 0]
type input "11:55"
type input "16:00"
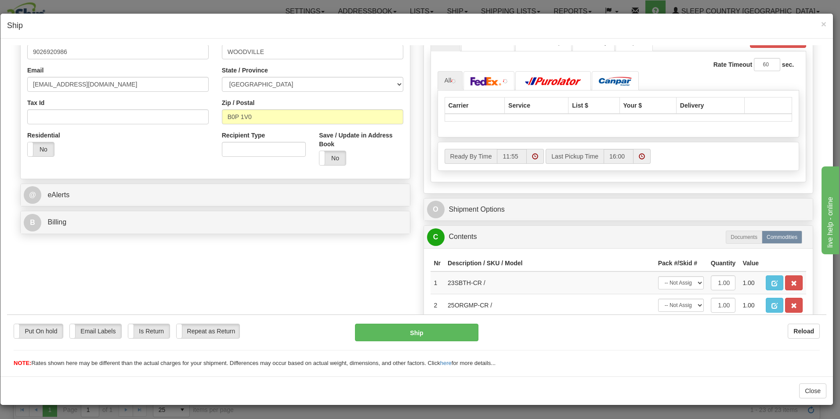
scroll to position [220, 0]
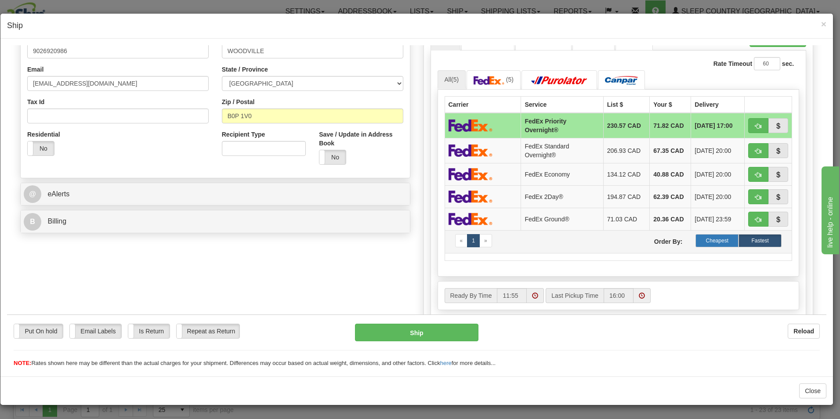
click at [707, 245] on label "Cheapest" at bounding box center [716, 240] width 43 height 13
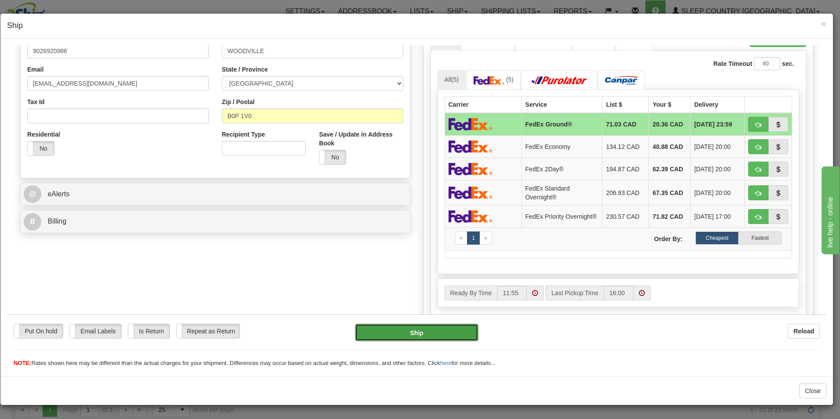
click at [443, 339] on button "Ship" at bounding box center [416, 332] width 123 height 18
type input "92"
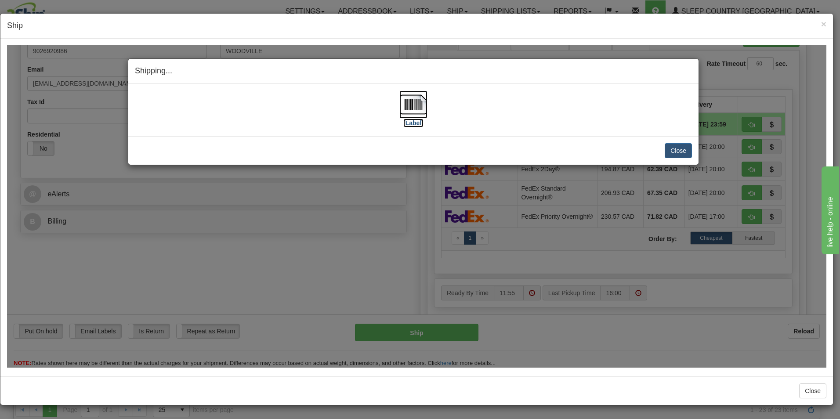
click at [422, 116] on img at bounding box center [413, 104] width 28 height 28
